Goal: Book appointment/travel/reservation

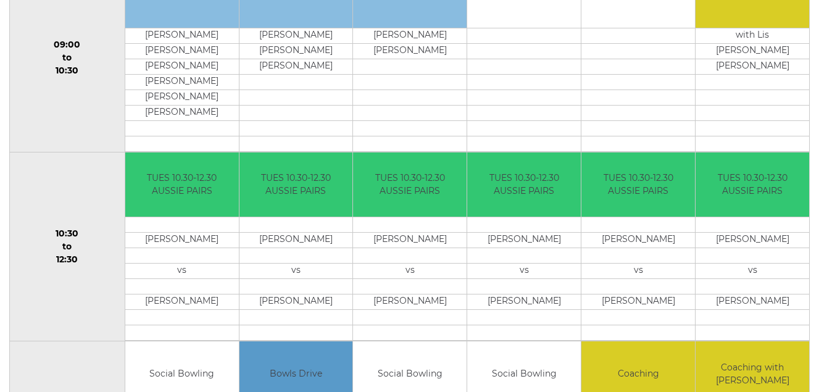
scroll to position [115, 0]
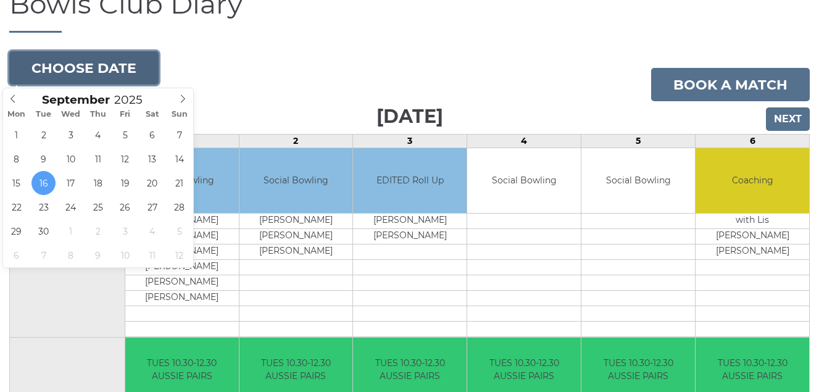
click at [107, 67] on button "Choose date" at bounding box center [83, 67] width 149 height 33
type input "[DATE]"
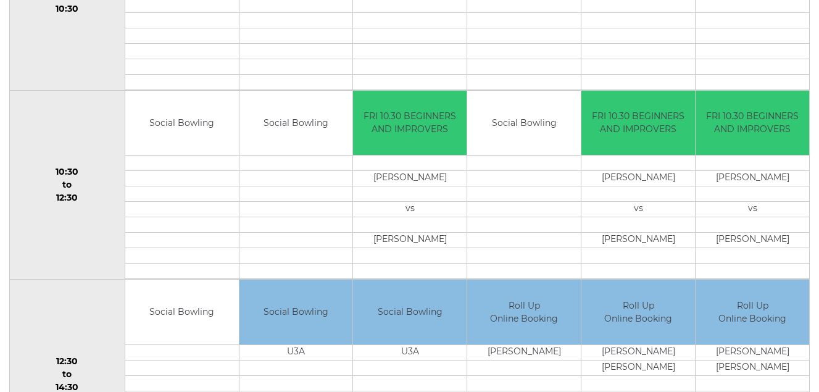
scroll to position [115, 0]
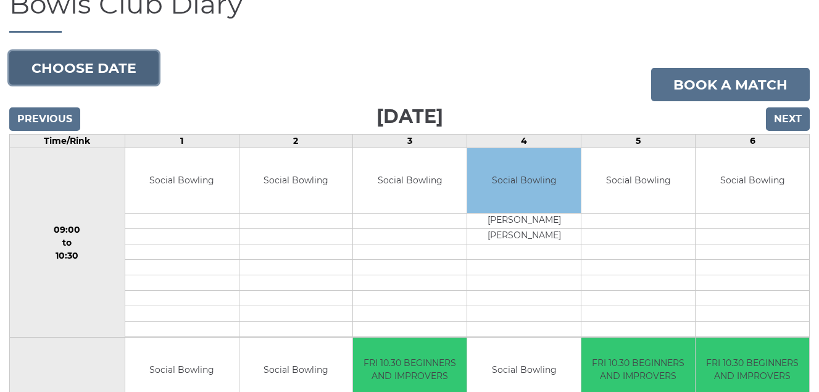
click at [74, 65] on button "Choose date" at bounding box center [83, 67] width 149 height 33
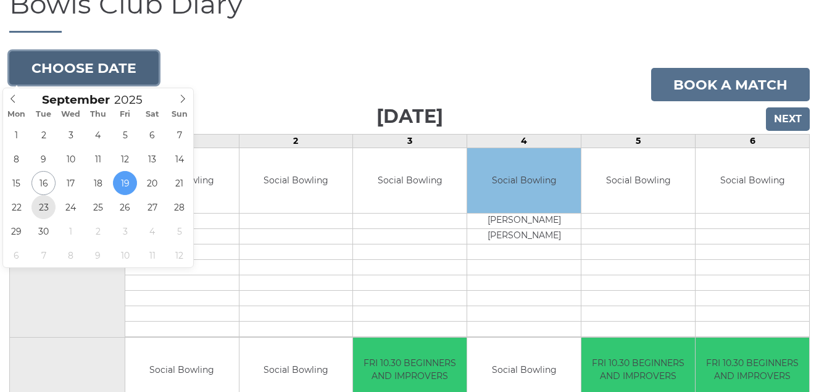
type input "[DATE]"
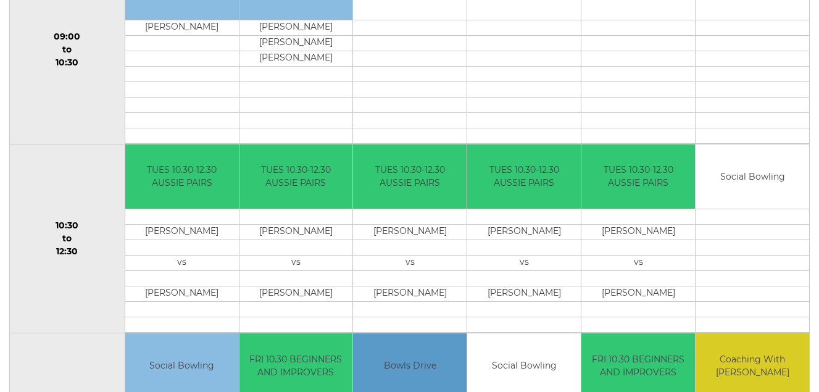
scroll to position [62, 0]
